Goal: Task Accomplishment & Management: Manage account settings

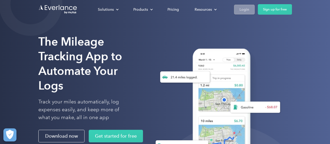
click at [243, 7] on div "Login" at bounding box center [245, 9] width 10 height 7
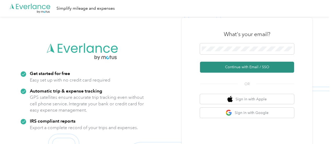
click at [254, 67] on button "Continue with Email / SSO" at bounding box center [247, 67] width 94 height 11
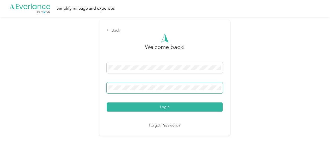
click at [164, 92] on span at bounding box center [165, 87] width 116 height 11
click at [107, 102] on button "Login" at bounding box center [165, 106] width 116 height 9
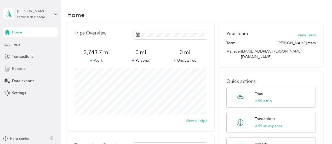
click at [24, 66] on span "Reports" at bounding box center [18, 68] width 13 height 5
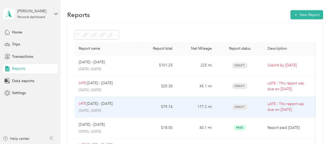
click at [137, 102] on td "LATE [DATE] - [DATE] [DATE] - [DATE]" at bounding box center [105, 107] width 63 height 21
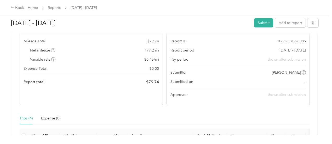
scroll to position [52, 0]
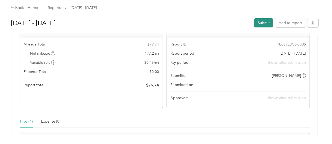
click at [255, 19] on button "Submit" at bounding box center [263, 22] width 19 height 9
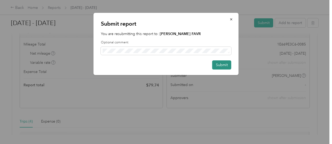
click at [217, 64] on button "Submit" at bounding box center [221, 64] width 19 height 9
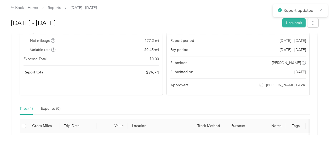
scroll to position [39, 0]
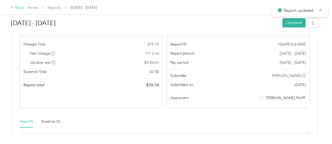
click at [21, 7] on div "Back" at bounding box center [17, 8] width 14 height 6
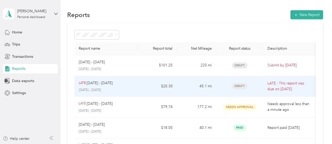
click at [191, 89] on td "45.1 mi" at bounding box center [196, 86] width 39 height 21
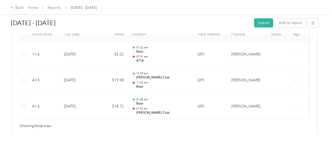
scroll to position [26, 0]
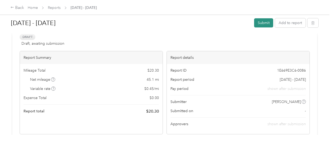
click at [266, 23] on button "Submit" at bounding box center [263, 22] width 19 height 9
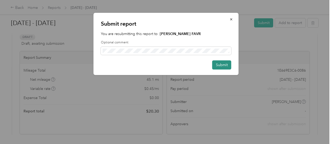
click at [214, 64] on button "Submit" at bounding box center [221, 64] width 19 height 9
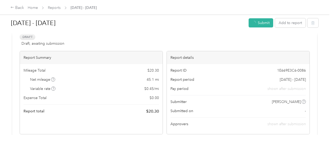
scroll to position [13, 0]
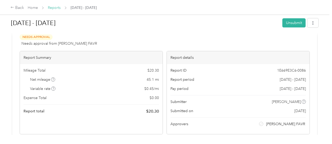
click at [53, 7] on link "Reports" at bounding box center [54, 7] width 13 height 4
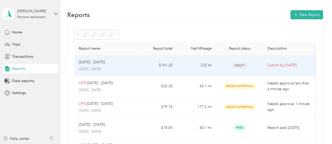
click at [184, 68] on td "225 mi" at bounding box center [196, 65] width 39 height 21
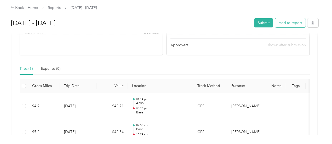
scroll to position [104, 0]
click at [297, 22] on button "Add to report" at bounding box center [290, 22] width 31 height 9
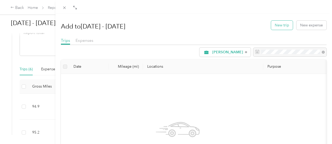
click at [277, 29] on button "New trip" at bounding box center [282, 25] width 22 height 9
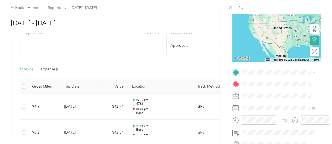
scroll to position [78, 0]
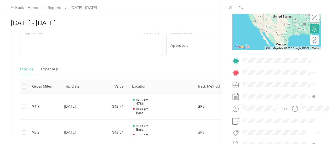
drag, startPoint x: 280, startPoint y: 94, endPoint x: 277, endPoint y: 93, distance: 3.1
click at [279, 91] on div "Base [STREET_ADDRESS][US_STATE]" at bounding box center [278, 84] width 69 height 13
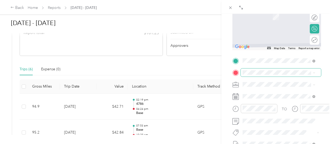
click at [269, 75] on span at bounding box center [281, 72] width 80 height 8
click at [264, 13] on div "6685 [STREET_ADDRESS][US_STATE]" at bounding box center [278, 13] width 52 height 11
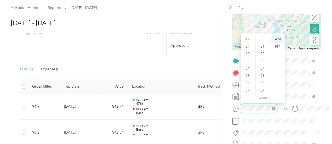
scroll to position [31, 0]
click at [248, 57] on div "07" at bounding box center [248, 58] width 13 height 7
click at [260, 45] on div "10" at bounding box center [263, 46] width 13 height 7
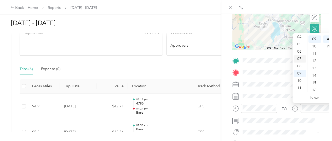
click at [297, 59] on div "07" at bounding box center [299, 58] width 13 height 7
click at [316, 79] on div "57" at bounding box center [314, 76] width 13 height 7
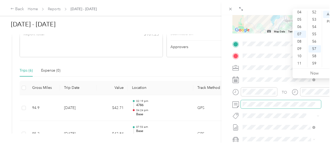
scroll to position [104, 0]
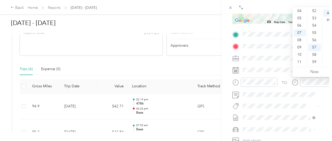
click at [227, 75] on form "New Trip Save This trip cannot be edited because it is either under review, app…" at bounding box center [277, 40] width 100 height 234
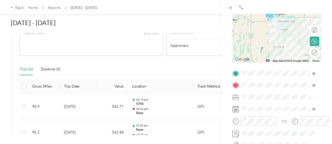
scroll to position [78, 0]
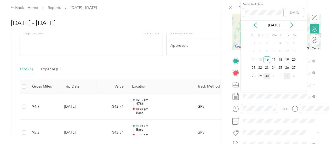
click at [269, 77] on div "30" at bounding box center [266, 76] width 7 height 7
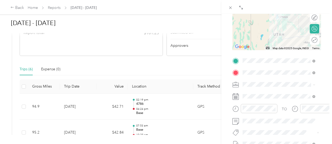
click at [223, 84] on div "BACK New Trip Save This trip cannot be edited because it is either under review…" at bounding box center [276, 86] width 110 height 144
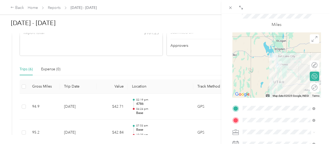
scroll to position [0, 0]
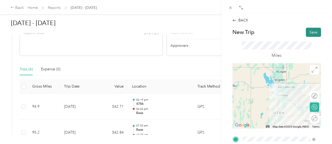
click at [310, 34] on button "Save" at bounding box center [313, 32] width 15 height 9
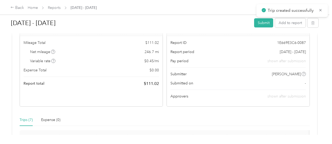
scroll to position [52, 0]
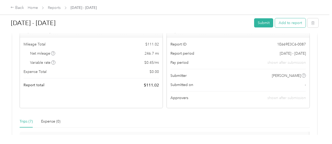
click at [292, 22] on button "Add to report" at bounding box center [290, 22] width 31 height 9
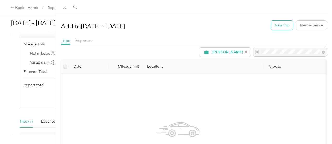
click at [272, 27] on button "New trip" at bounding box center [282, 25] width 22 height 9
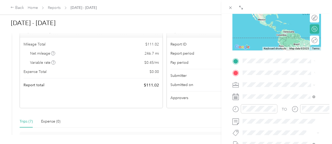
scroll to position [78, 0]
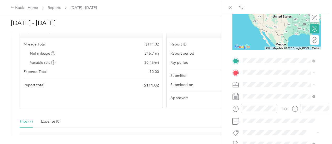
click at [269, 85] on span "[STREET_ADDRESS][US_STATE]" at bounding box center [278, 87] width 52 height 4
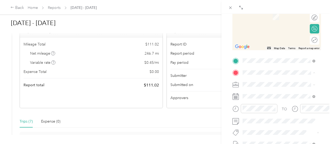
click at [265, 18] on span "[STREET_ADDRESS][US_STATE]" at bounding box center [278, 16] width 52 height 4
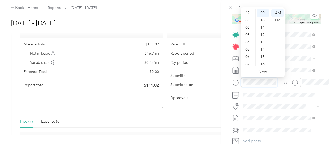
scroll to position [0, 0]
click at [249, 27] on div "02" at bounding box center [248, 27] width 13 height 7
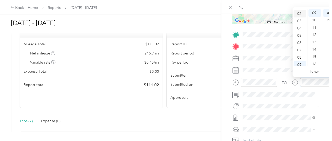
scroll to position [5, 0]
click at [298, 32] on div "03" at bounding box center [299, 29] width 13 height 7
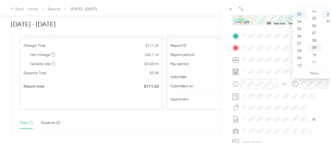
scroll to position [0, 0]
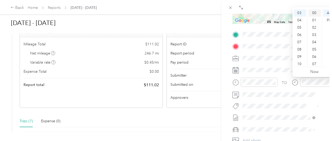
click at [312, 15] on div "00" at bounding box center [314, 12] width 13 height 7
click at [228, 98] on form "New Trip Save This trip cannot be edited because it is either under review, app…" at bounding box center [277, 40] width 100 height 234
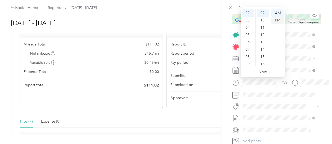
click at [281, 22] on div "PM" at bounding box center [277, 20] width 13 height 7
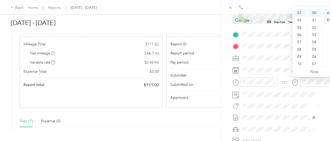
click at [327, 20] on div "PM" at bounding box center [329, 20] width 13 height 7
click at [217, 79] on div "BACK New Trip Save This trip cannot be edited because it is either under review…" at bounding box center [166, 70] width 332 height 141
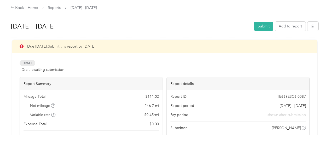
click at [308, 25] on button "button" at bounding box center [312, 26] width 11 height 9
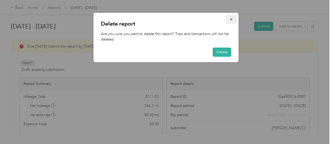
click at [230, 18] on icon "button" at bounding box center [231, 20] width 4 height 4
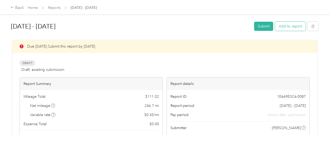
click at [284, 26] on button "Add to report" at bounding box center [290, 26] width 31 height 9
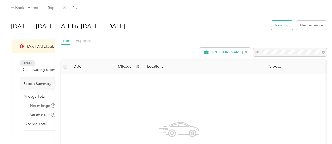
click at [272, 27] on button "New trip" at bounding box center [282, 25] width 22 height 9
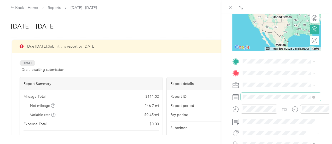
scroll to position [78, 0]
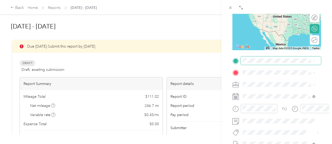
click at [261, 63] on span at bounding box center [281, 60] width 80 height 8
click at [261, 144] on div "Drag to resize Click to close BACK New Trip Save This trip cannot be edited bec…" at bounding box center [164, 144] width 329 height 0
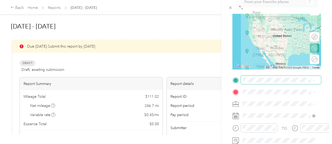
scroll to position [52, 0]
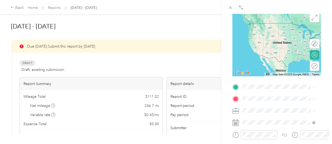
click at [258, 91] on div "TO Add photo" at bounding box center [276, 146] width 89 height 126
click at [267, 29] on span "[STREET_ADDRESS][US_STATE]" at bounding box center [278, 29] width 52 height 4
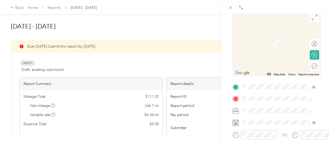
click at [255, 39] on div "Base [STREET_ADDRESS][US_STATE]" at bounding box center [278, 39] width 52 height 11
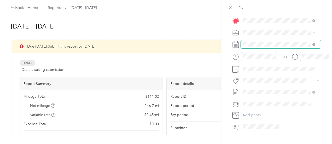
scroll to position [131, 0]
click at [262, 40] on span at bounding box center [281, 44] width 80 height 8
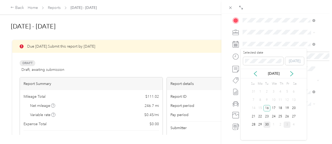
click at [266, 125] on div "30" at bounding box center [266, 124] width 7 height 7
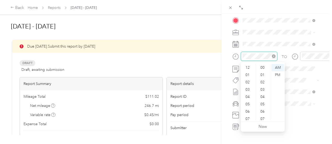
scroll to position [31, 0]
click at [249, 77] on div "02" at bounding box center [248, 76] width 13 height 7
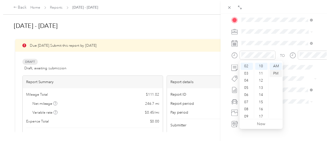
scroll to position [15, 0]
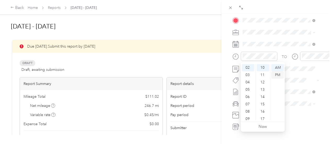
click at [281, 73] on div "PM" at bounding box center [277, 74] width 13 height 7
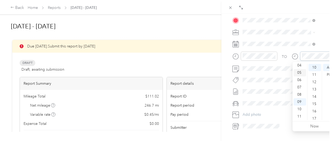
scroll to position [0, 0]
click at [299, 91] on div "03" at bounding box center [299, 89] width 13 height 7
click at [310, 71] on div "00" at bounding box center [314, 67] width 13 height 7
click at [326, 73] on div "PM" at bounding box center [329, 74] width 13 height 7
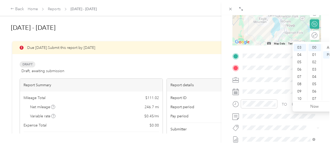
scroll to position [52, 0]
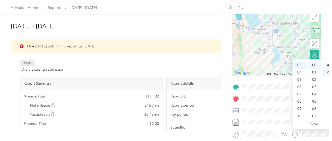
click at [322, 35] on form "New Trip Save This trip cannot be edited because it is either under review, app…" at bounding box center [277, 92] width 100 height 234
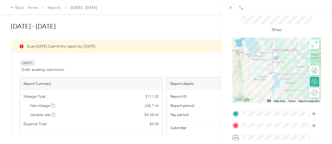
scroll to position [0, 0]
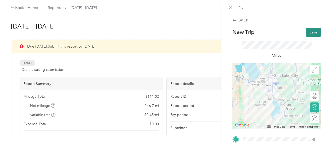
click at [306, 32] on button "Save" at bounding box center [313, 32] width 15 height 9
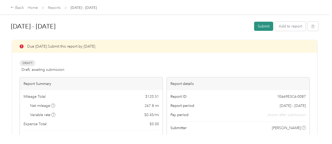
click at [263, 25] on button "Submit" at bounding box center [263, 26] width 19 height 9
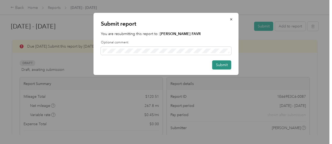
click at [218, 63] on button "Submit" at bounding box center [221, 64] width 19 height 9
